Goal: Task Accomplishment & Management: Use online tool/utility

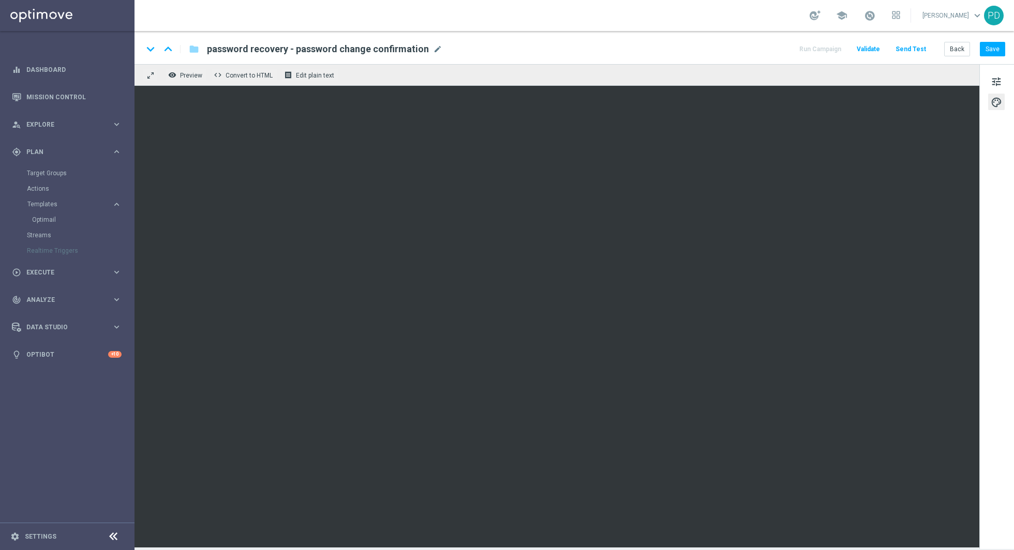
click at [979, 46] on div "Back Save" at bounding box center [974, 49] width 61 height 14
click at [984, 46] on button "Save" at bounding box center [992, 49] width 25 height 14
click at [957, 49] on button "Back" at bounding box center [957, 49] width 26 height 14
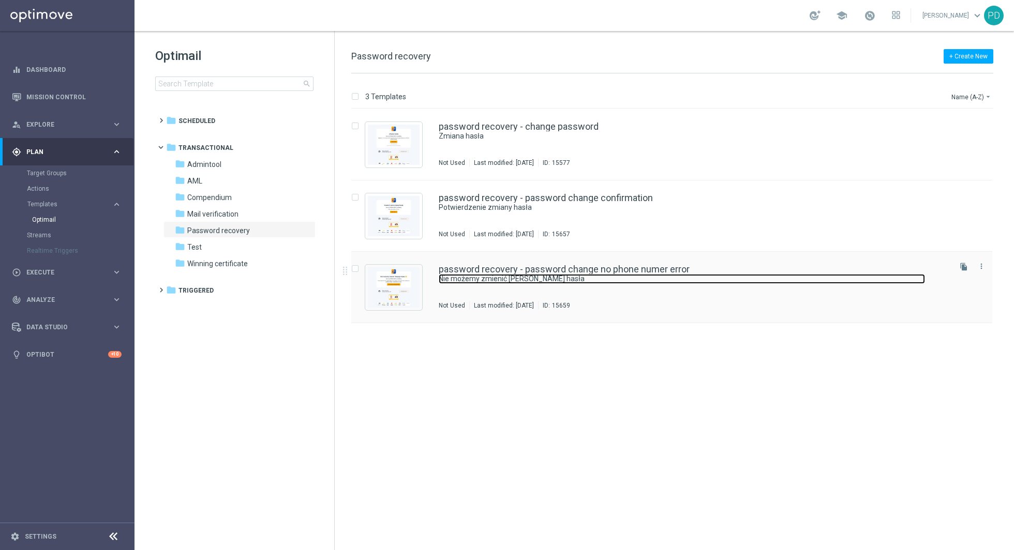
click at [491, 275] on link "Nie możemy zmienić [PERSON_NAME] hasła" at bounding box center [682, 279] width 486 height 10
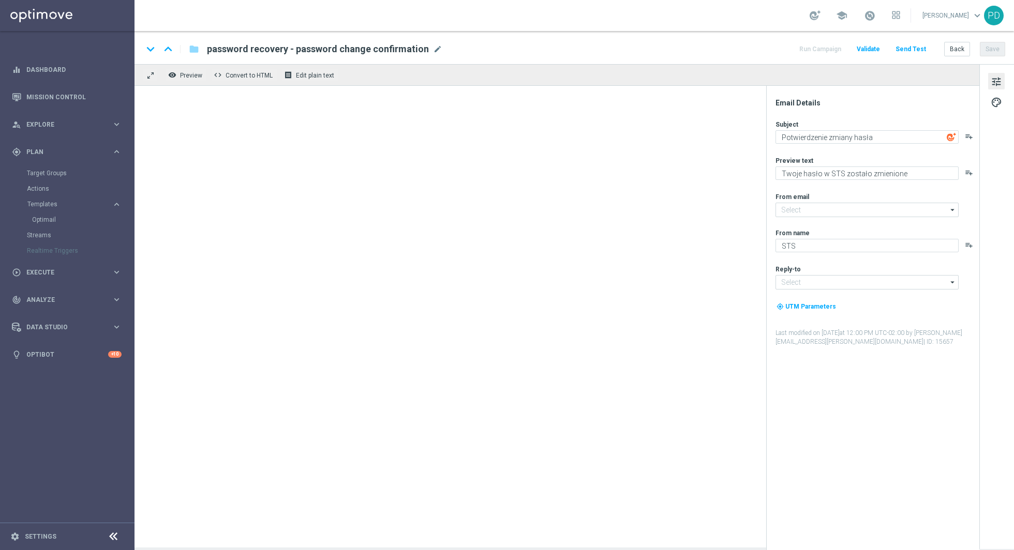
type input "[EMAIL_ADDRESS][DOMAIN_NAME]"
type textarea "Nie możemy zmienić [PERSON_NAME] hasła"
type textarea "Uzupełnij numer telefonu by zmienić hasło w STS"
